Goal: Task Accomplishment & Management: Manage account settings

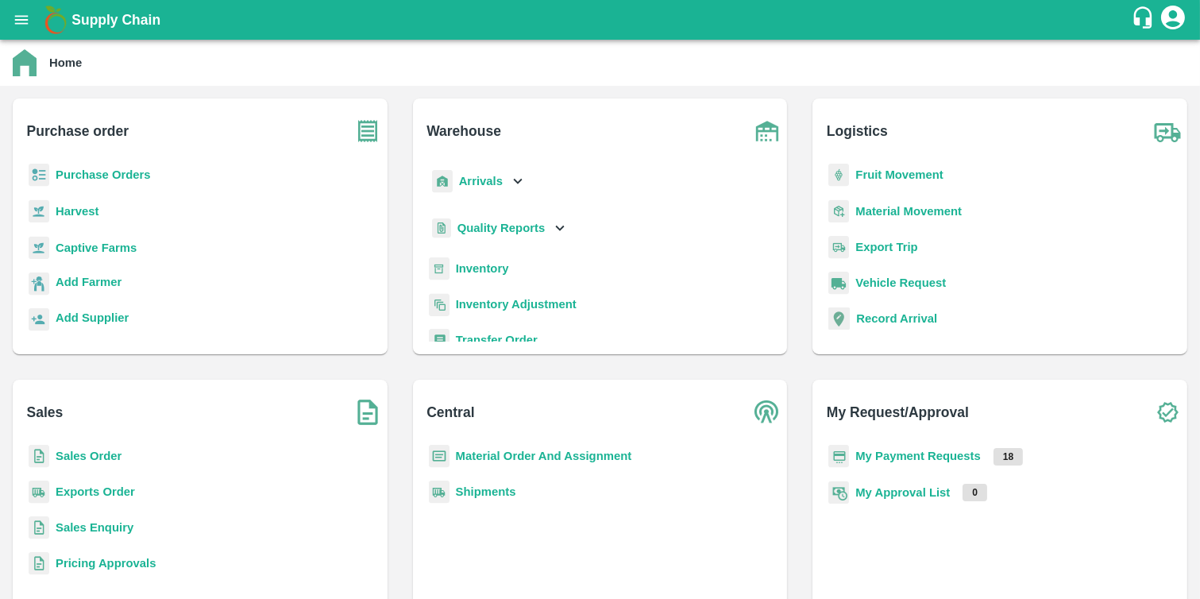
click at [105, 175] on b "Purchase Orders" at bounding box center [103, 174] width 95 height 13
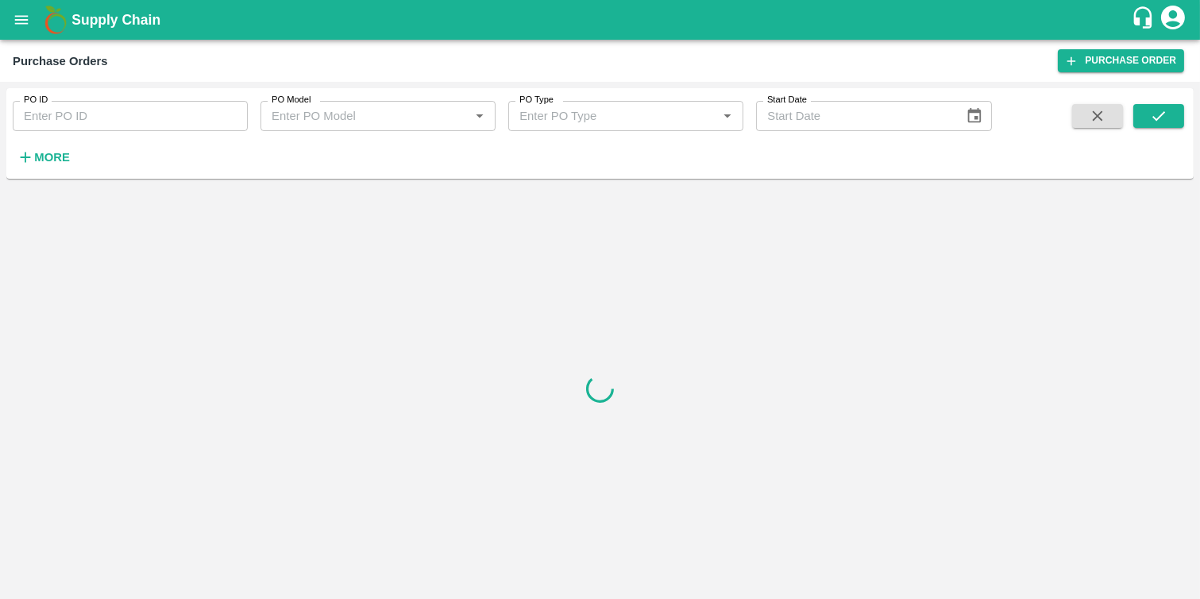
click at [91, 110] on input "PO ID" at bounding box center [130, 116] width 235 height 30
click at [43, 157] on strong "More" at bounding box center [52, 157] width 36 height 13
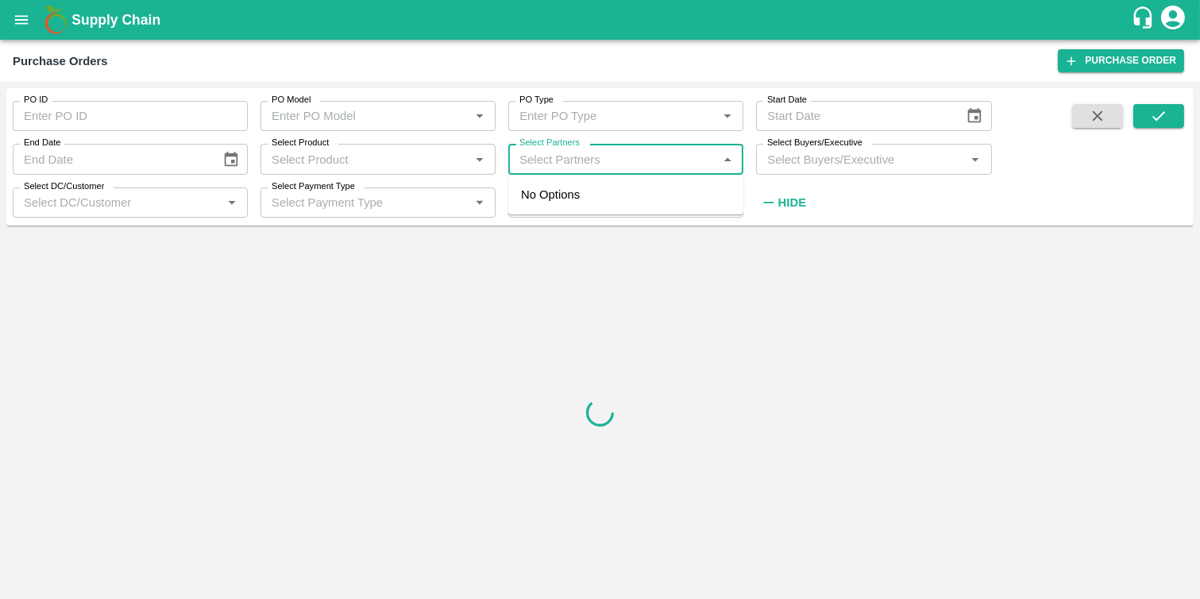
click at [540, 160] on input "Select Partners" at bounding box center [612, 159] width 199 height 21
paste input "9623699081"
type input "9623699081"
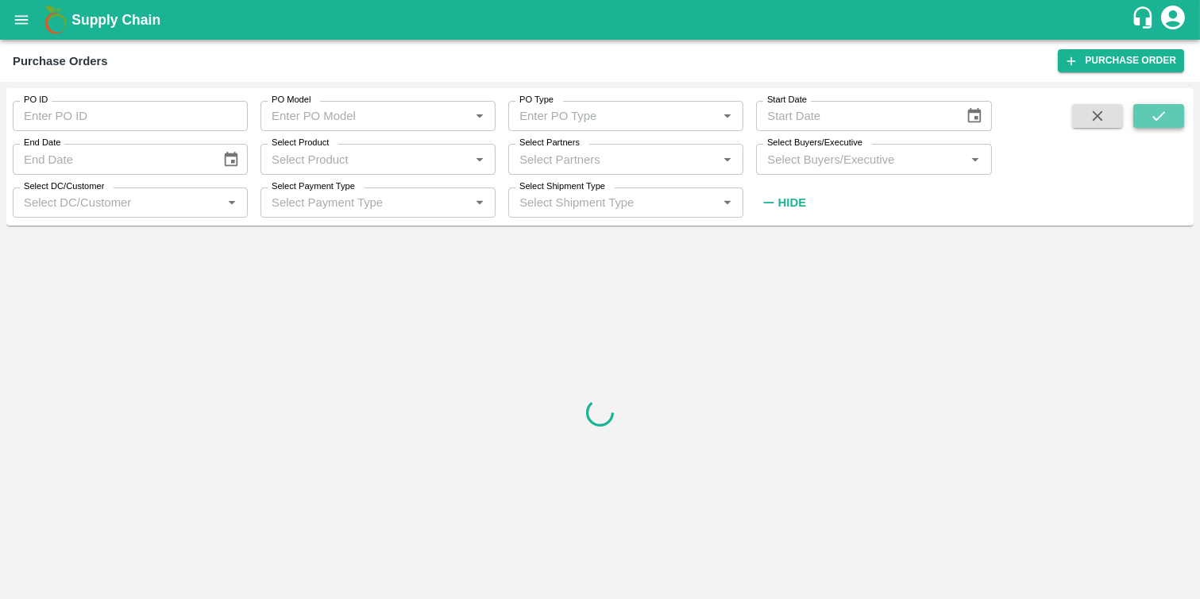
click at [1154, 119] on icon "submit" at bounding box center [1158, 115] width 17 height 17
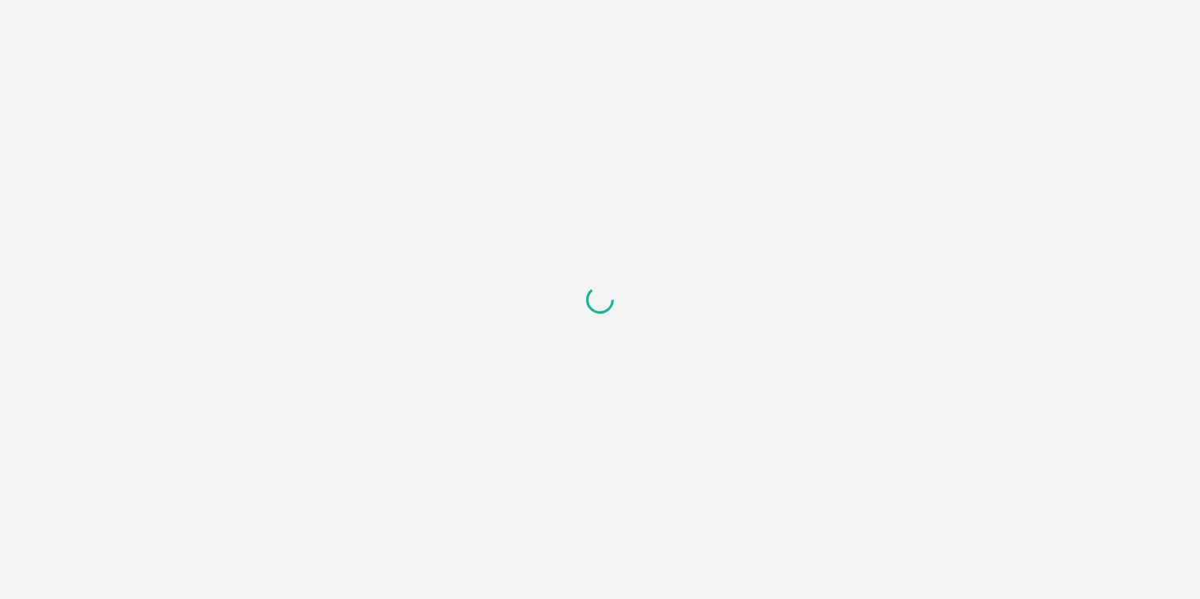
click at [260, 187] on div at bounding box center [600, 299] width 1200 height 599
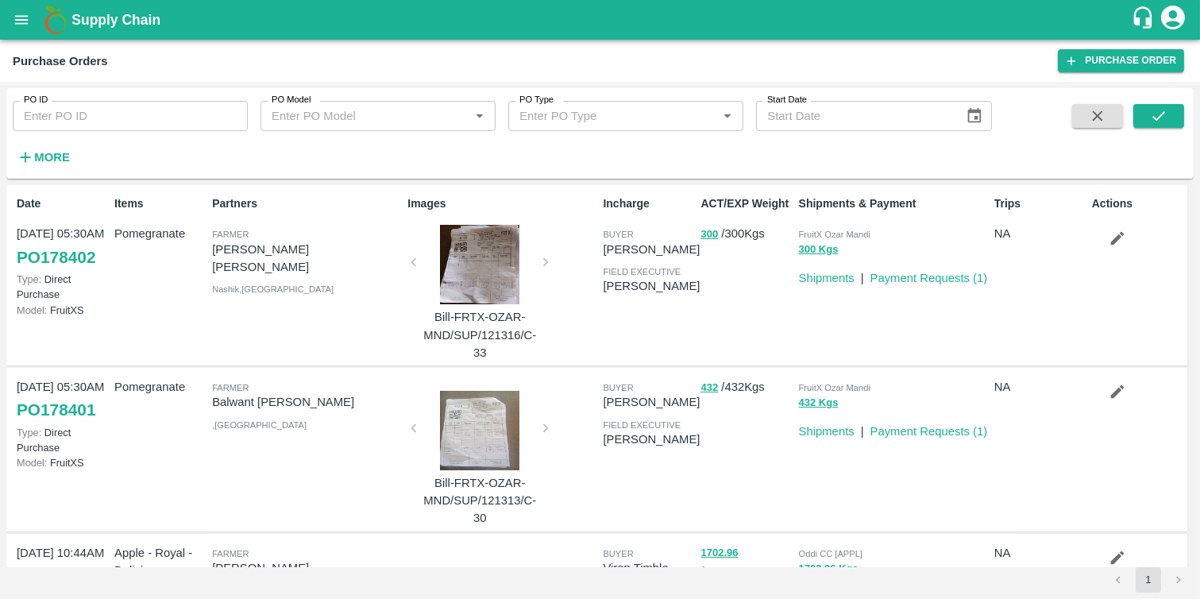
drag, startPoint x: 104, startPoint y: 260, endPoint x: 18, endPoint y: 260, distance: 85.8
click at [18, 260] on div "Date 26 Sep, 05:30AM PO 178402 Type: Direct Purchase Model: FruitXS" at bounding box center [59, 275] width 98 height 172
click at [49, 257] on link "PO 178402" at bounding box center [56, 257] width 79 height 29
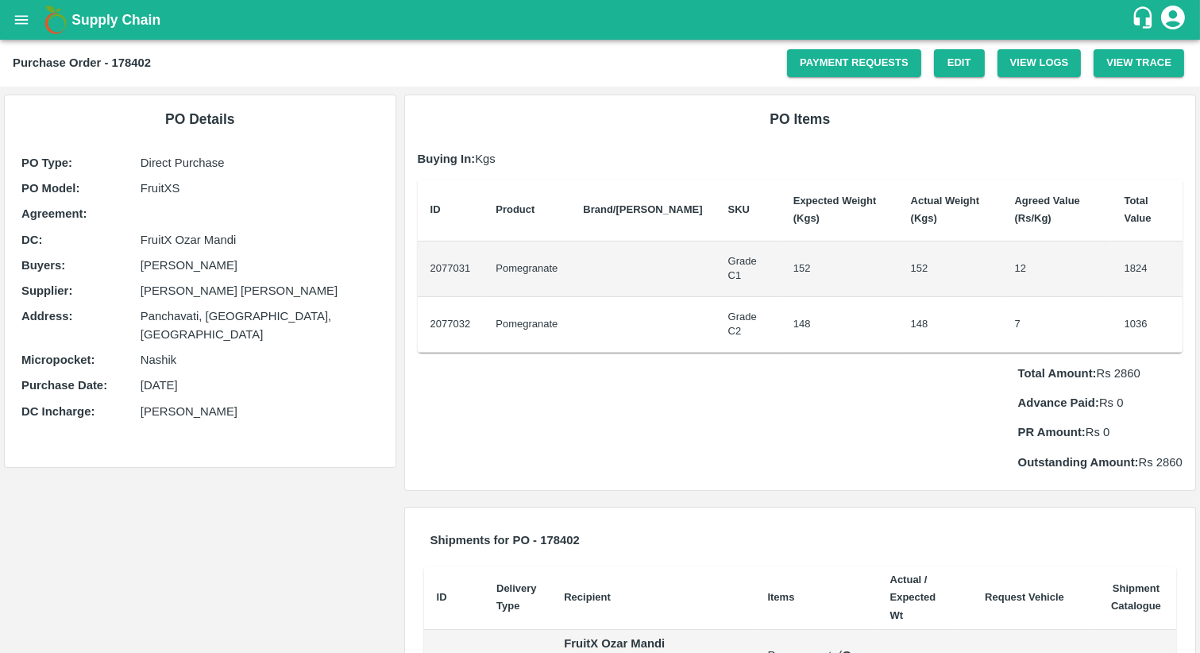
click at [369, 514] on div "PO Details PO Type : Direct Purchase PO Model : FruitXS Agreement: DC : FruitX …" at bounding box center [200, 463] width 400 height 753
click at [850, 65] on link "Payment Requests" at bounding box center [854, 63] width 134 height 28
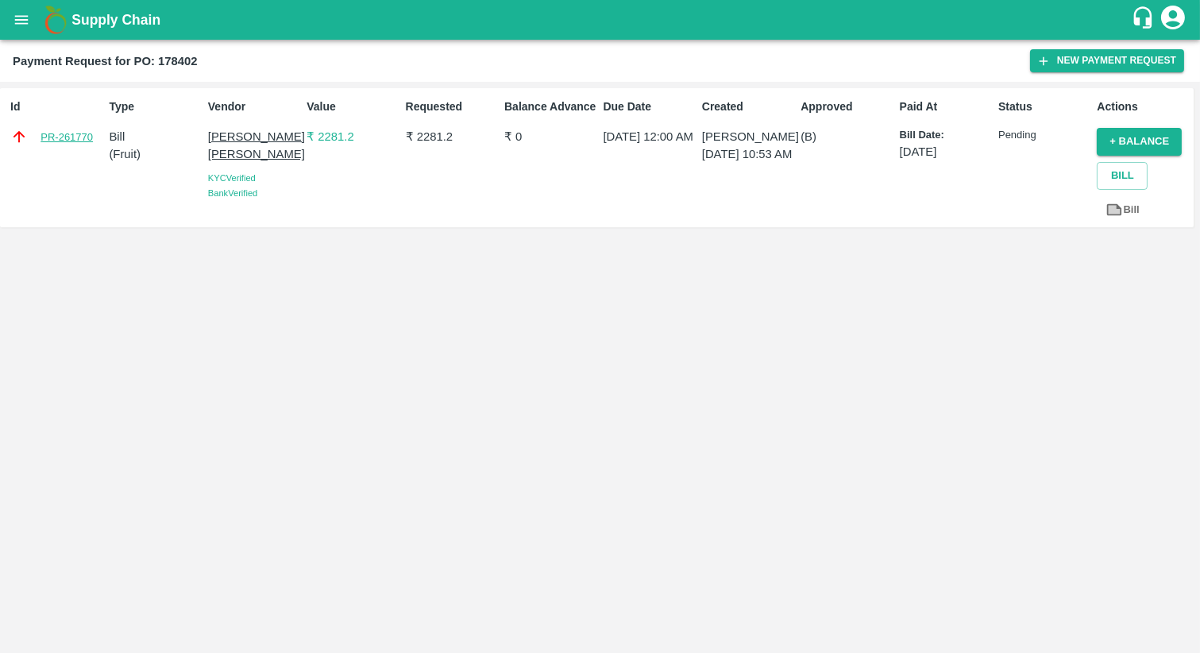
click at [66, 140] on link "PR-261770" at bounding box center [67, 137] width 52 height 16
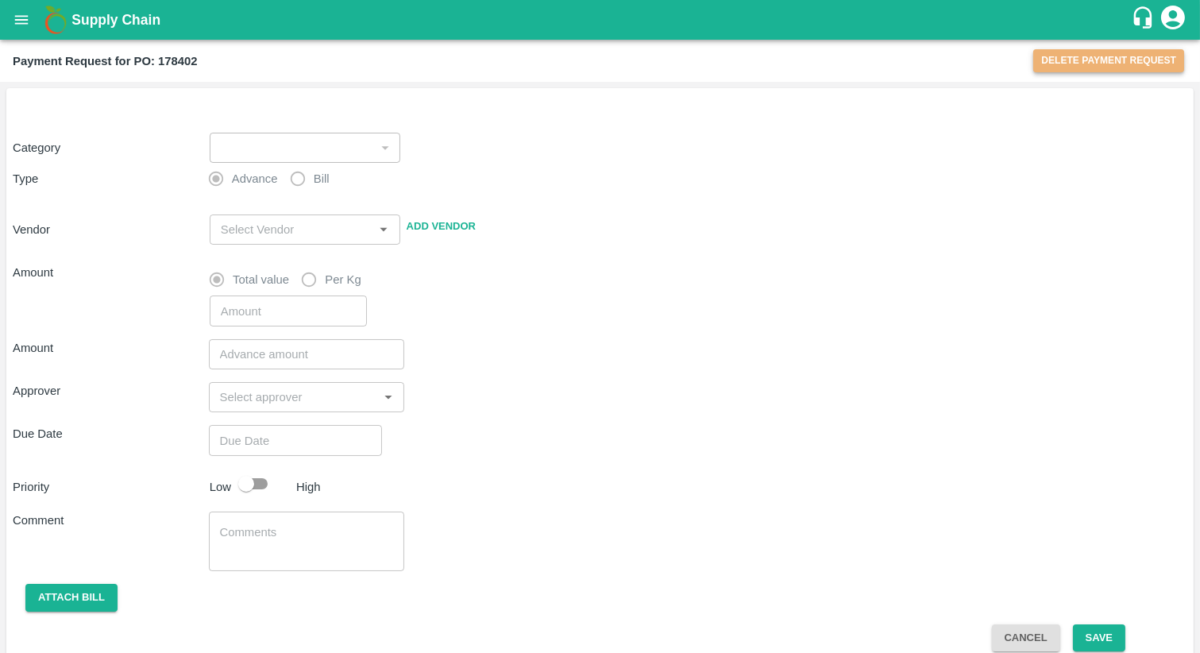
click at [1105, 64] on button "Delete Payment Request" at bounding box center [1108, 60] width 151 height 23
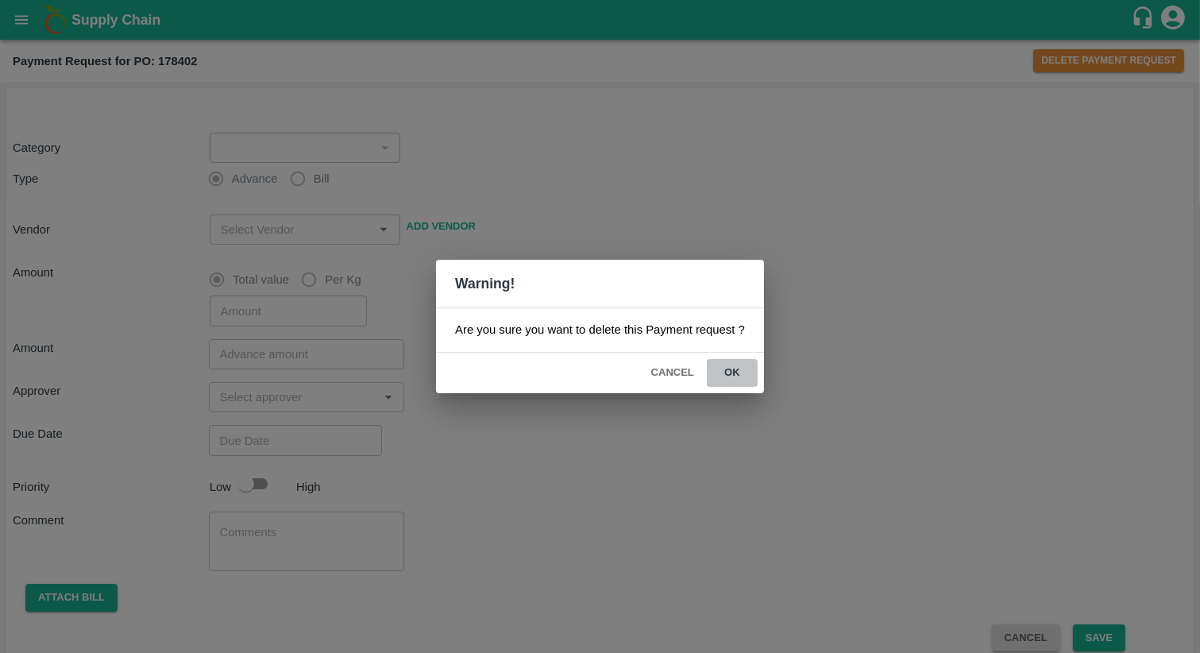
click at [732, 371] on button "ok" at bounding box center [732, 373] width 51 height 28
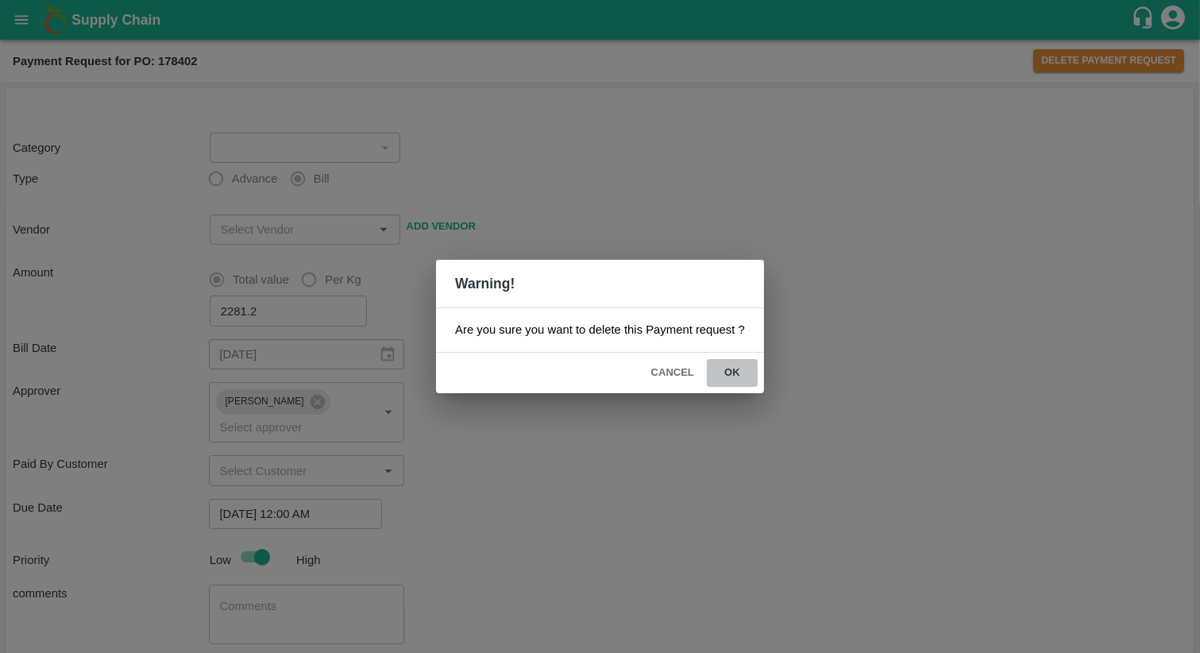
type input "1"
radio input "false"
radio input "true"
type input "2281.2"
type input "[PERSON_NAME] [PERSON_NAME] - 9623699081(Farmer)"
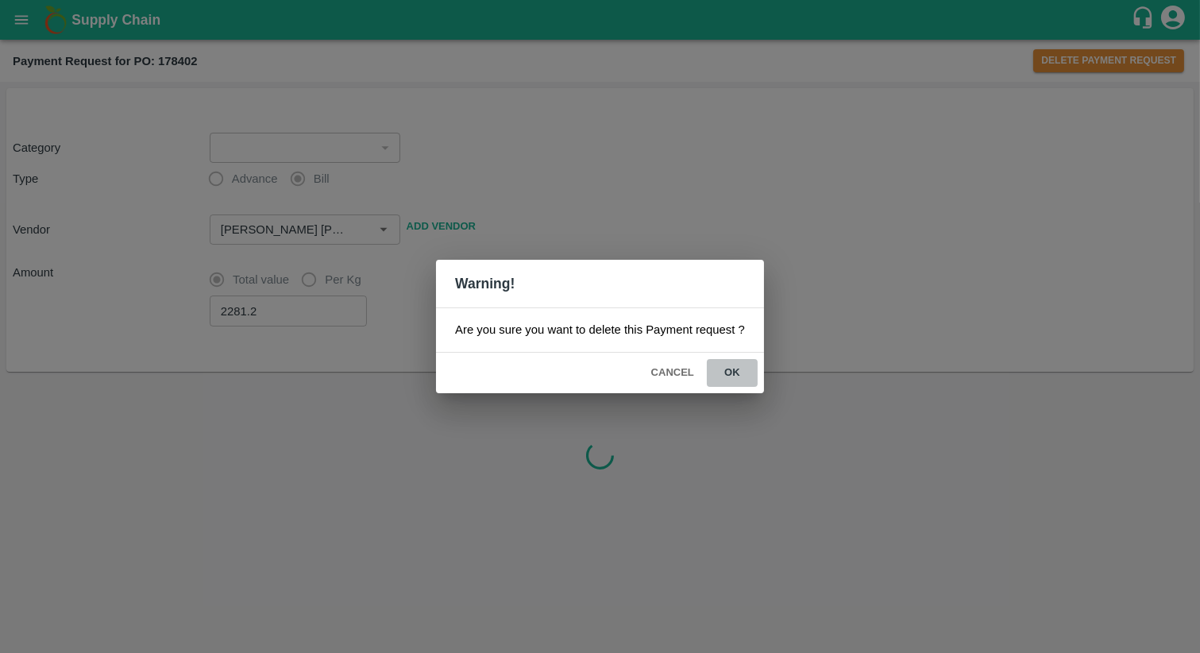
click at [735, 374] on button "ok" at bounding box center [732, 373] width 51 height 28
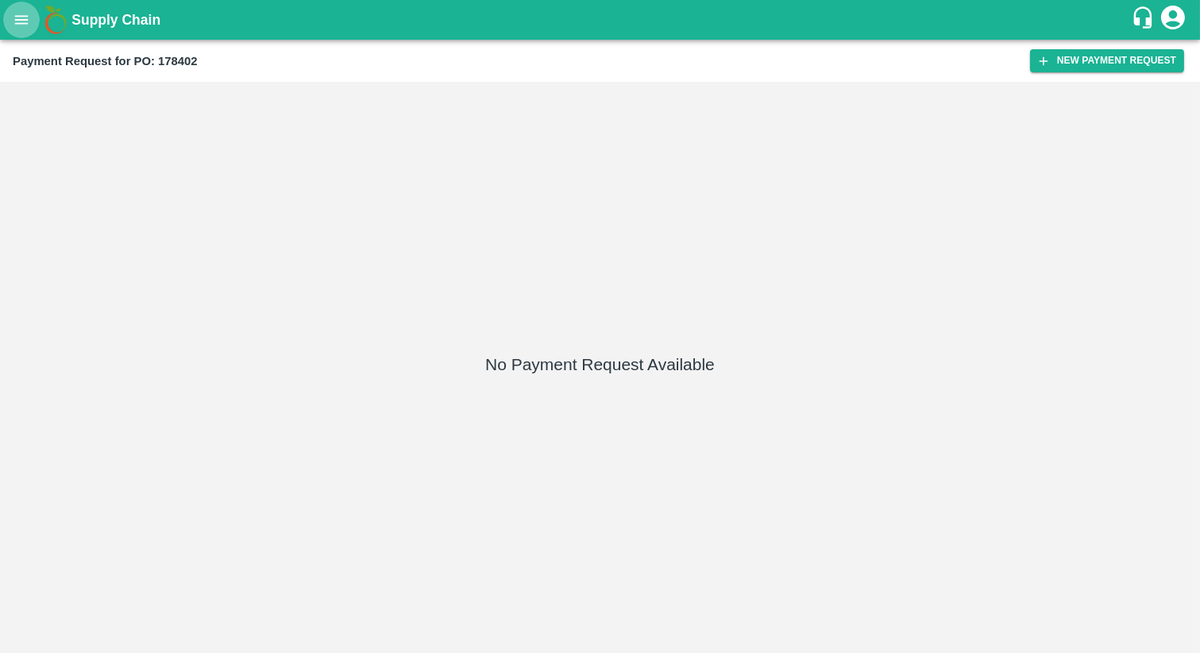
click at [27, 20] on icon "open drawer" at bounding box center [22, 19] width 14 height 9
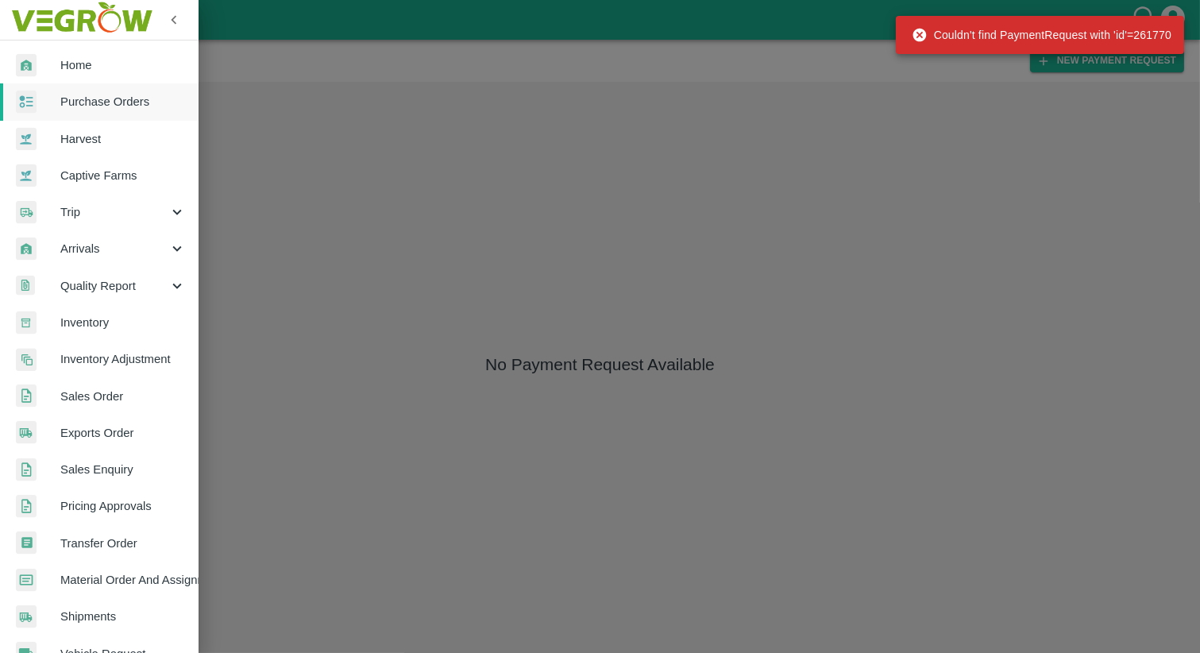
click at [271, 114] on div at bounding box center [600, 326] width 1200 height 653
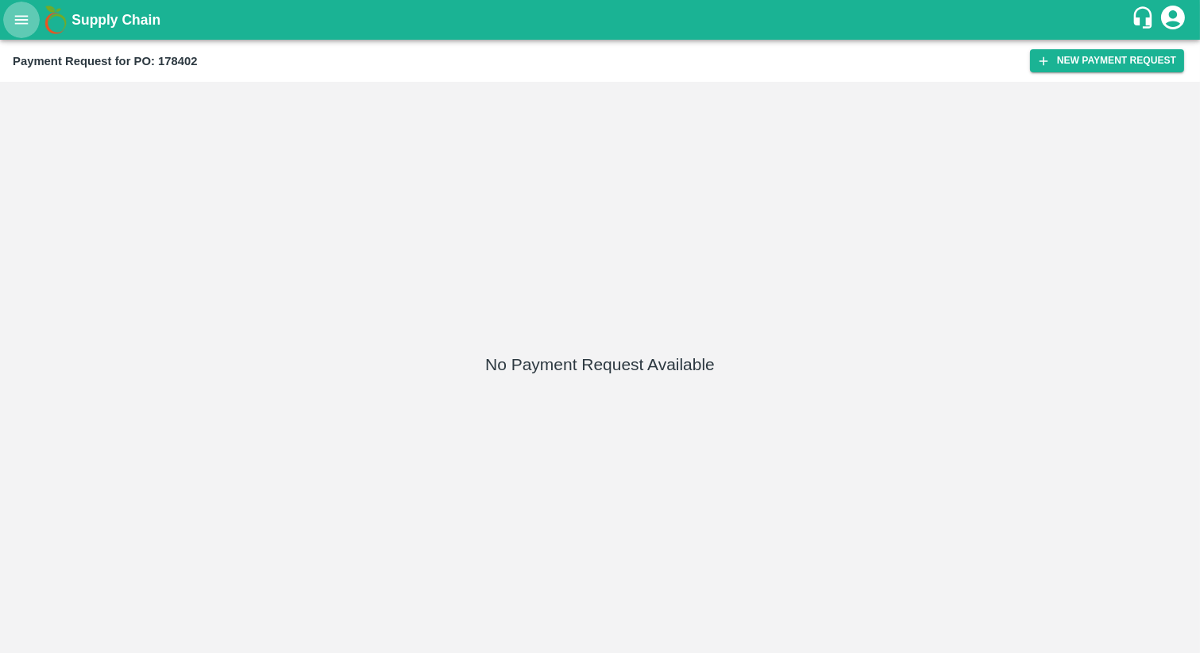
click at [24, 32] on button "open drawer" at bounding box center [21, 20] width 37 height 37
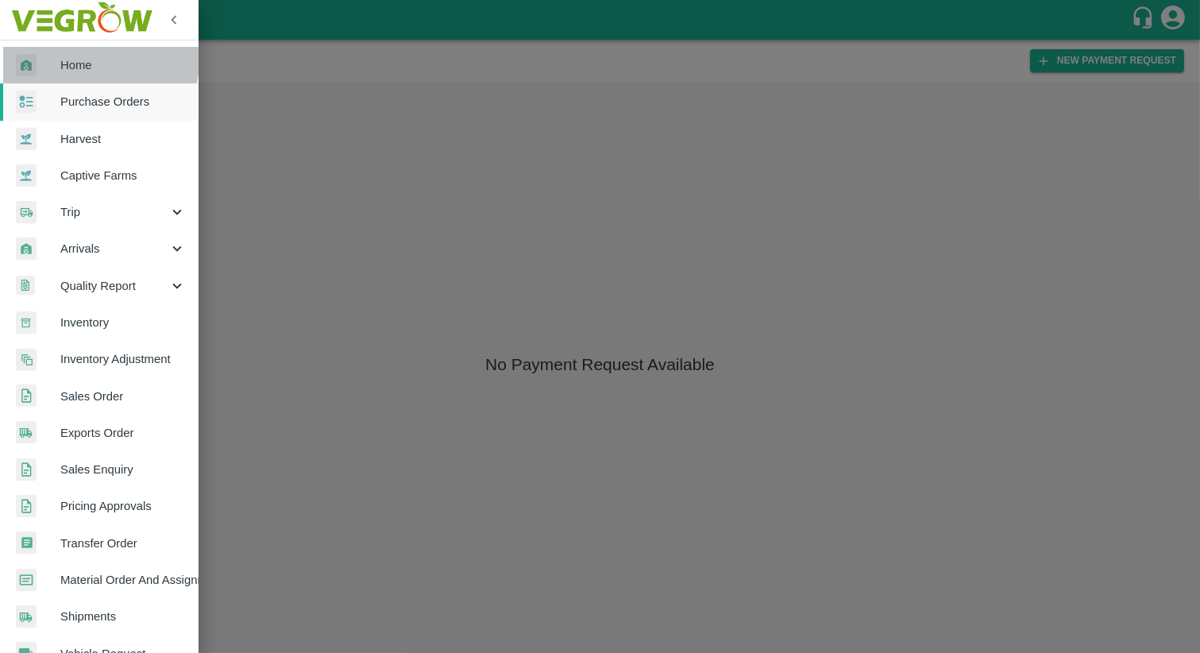
click at [62, 58] on span "Home" at bounding box center [122, 64] width 125 height 17
